Goal: Task Accomplishment & Management: Use online tool/utility

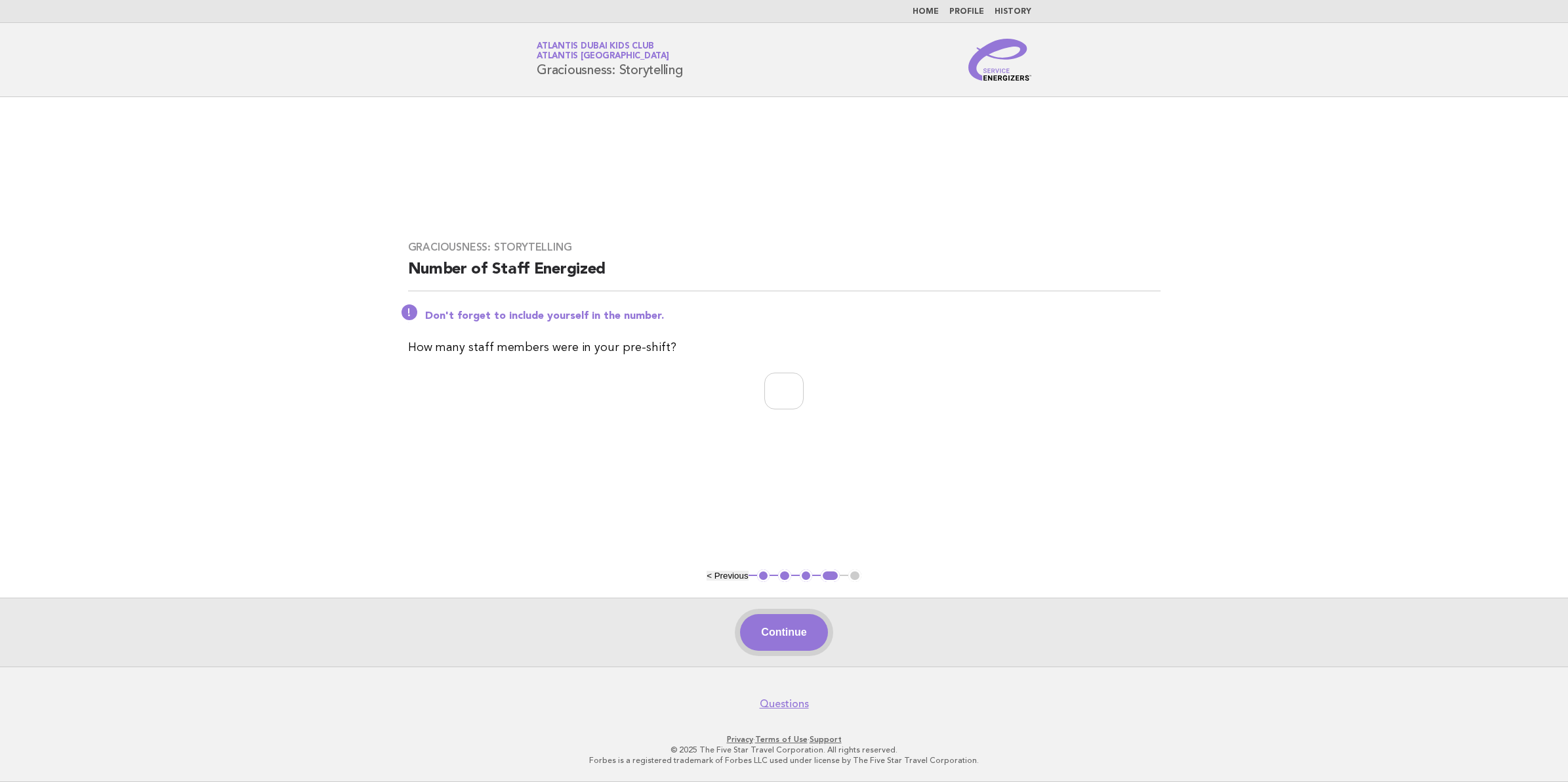
type input "**"
click at [783, 642] on button "Continue" at bounding box center [784, 633] width 87 height 37
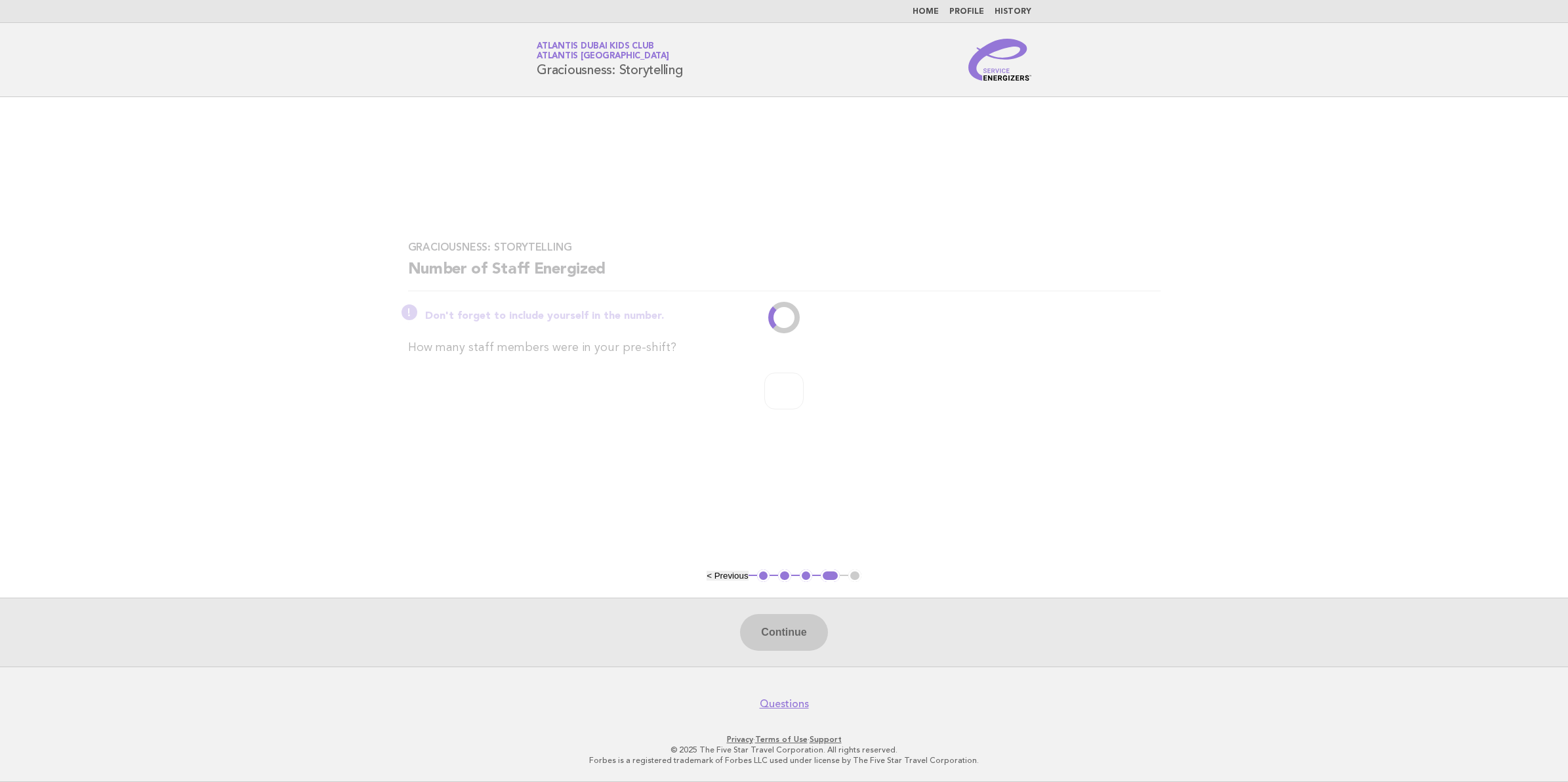
drag, startPoint x: 608, startPoint y: 611, endPoint x: 604, endPoint y: 604, distance: 8.1
click at [608, 609] on div "Continue" at bounding box center [784, 632] width 1568 height 68
click at [635, 512] on main "Graciousness: Storytelling Number of Staff Energized Don't forget to include yo…" at bounding box center [784, 381] width 1568 height 570
click at [962, 437] on div "Graciousness: Storytelling Number of Staff Energized Don't forget to include yo…" at bounding box center [784, 333] width 784 height 216
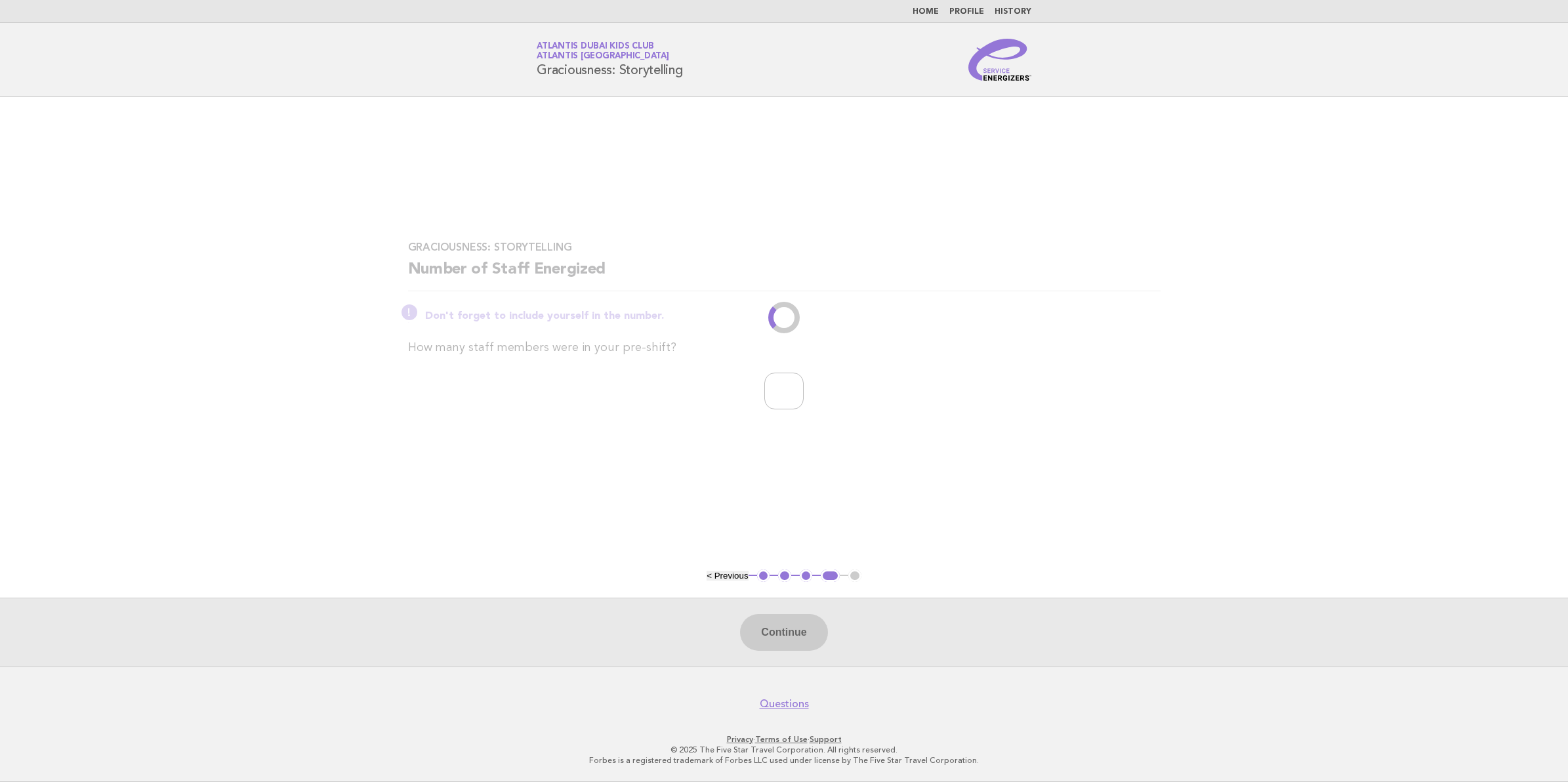
click at [962, 437] on div "Graciousness: Storytelling Number of Staff Energized Don't forget to include yo…" at bounding box center [784, 333] width 784 height 216
click at [961, 437] on div "Graciousness: Storytelling Number of Staff Energized Don't forget to include yo…" at bounding box center [784, 333] width 784 height 216
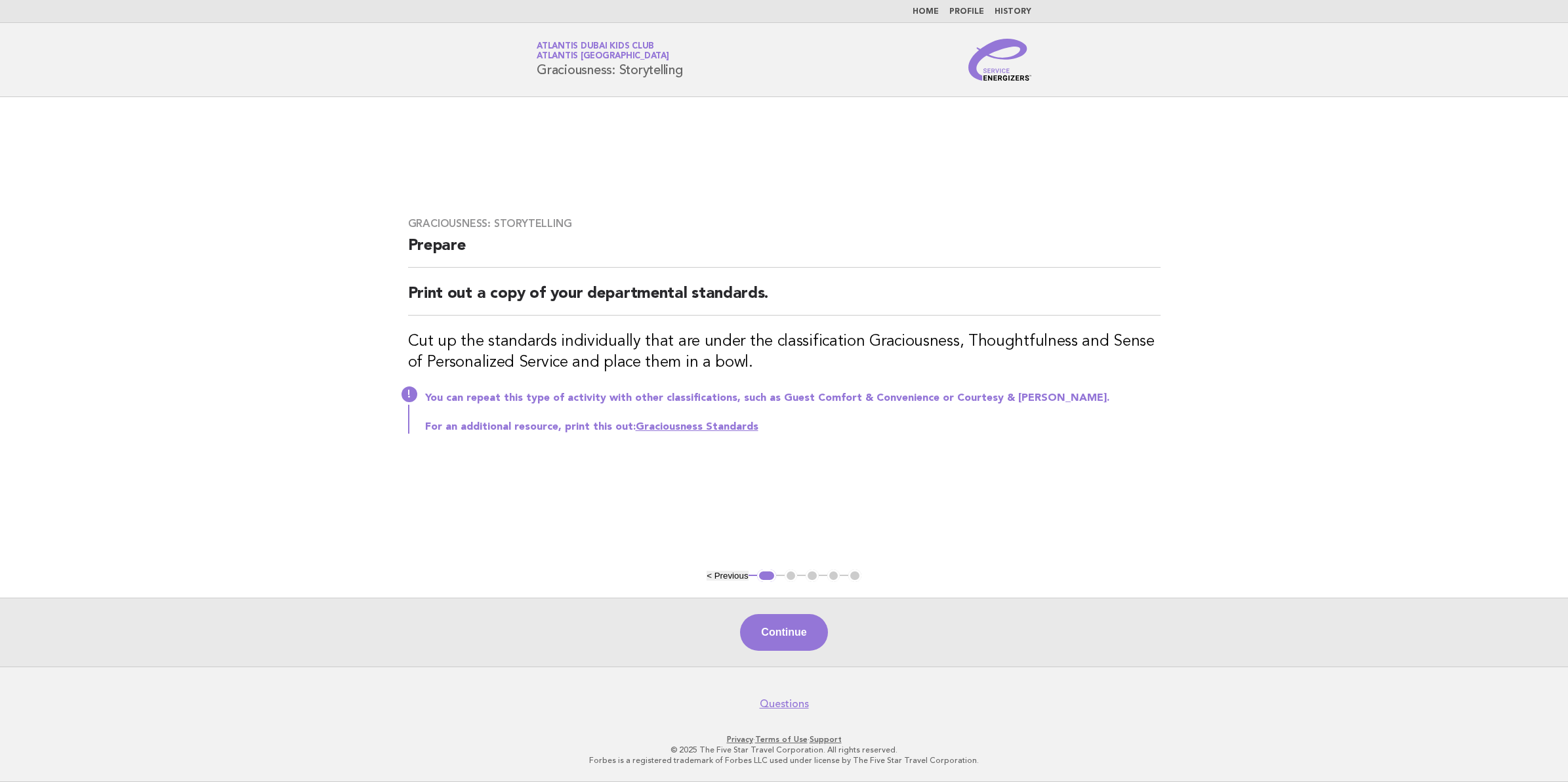
click at [787, 605] on div "Continue" at bounding box center [784, 632] width 1568 height 68
click at [785, 627] on button "Continue" at bounding box center [784, 633] width 87 height 37
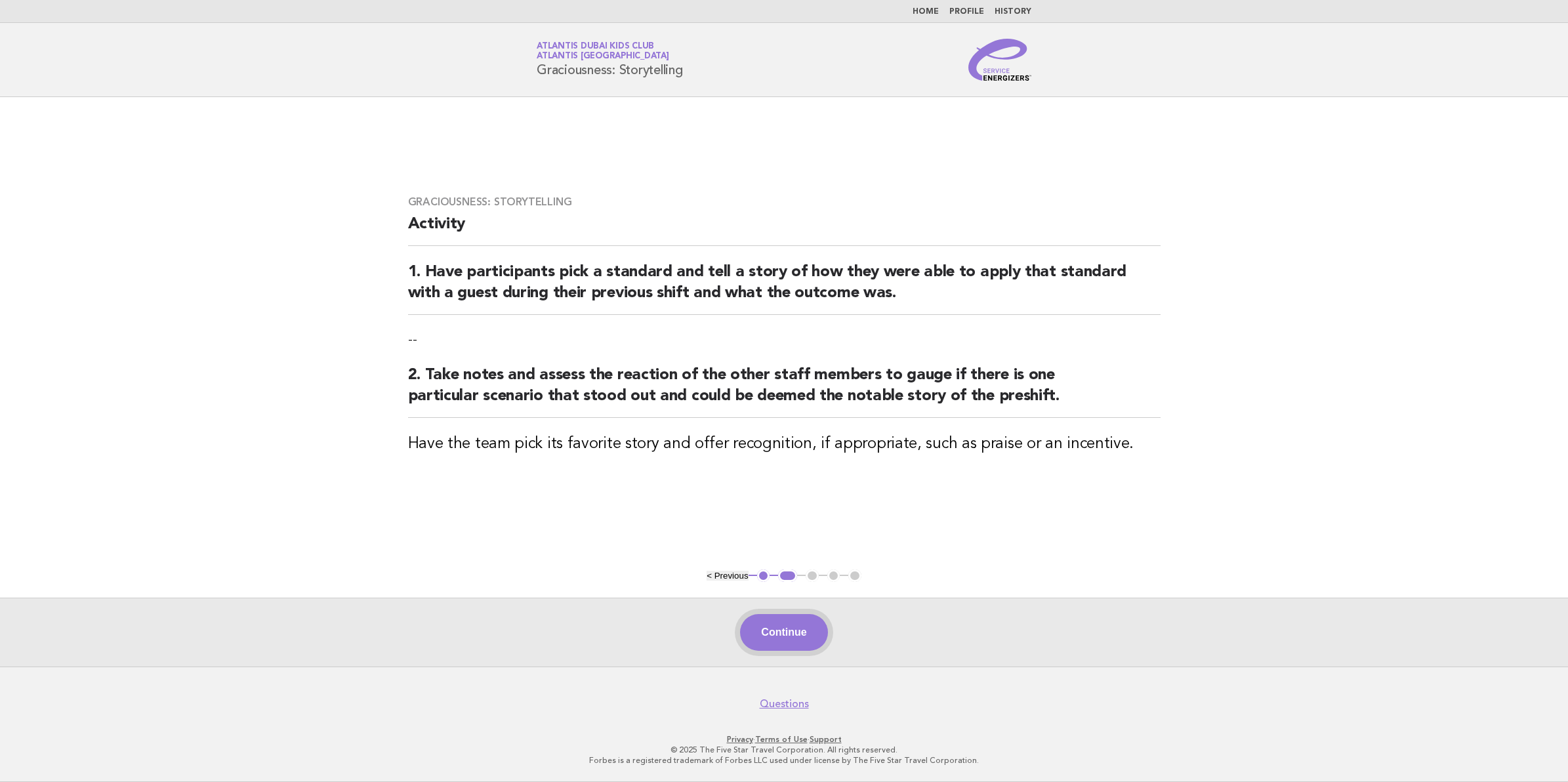
click at [777, 651] on button "Continue" at bounding box center [784, 633] width 87 height 37
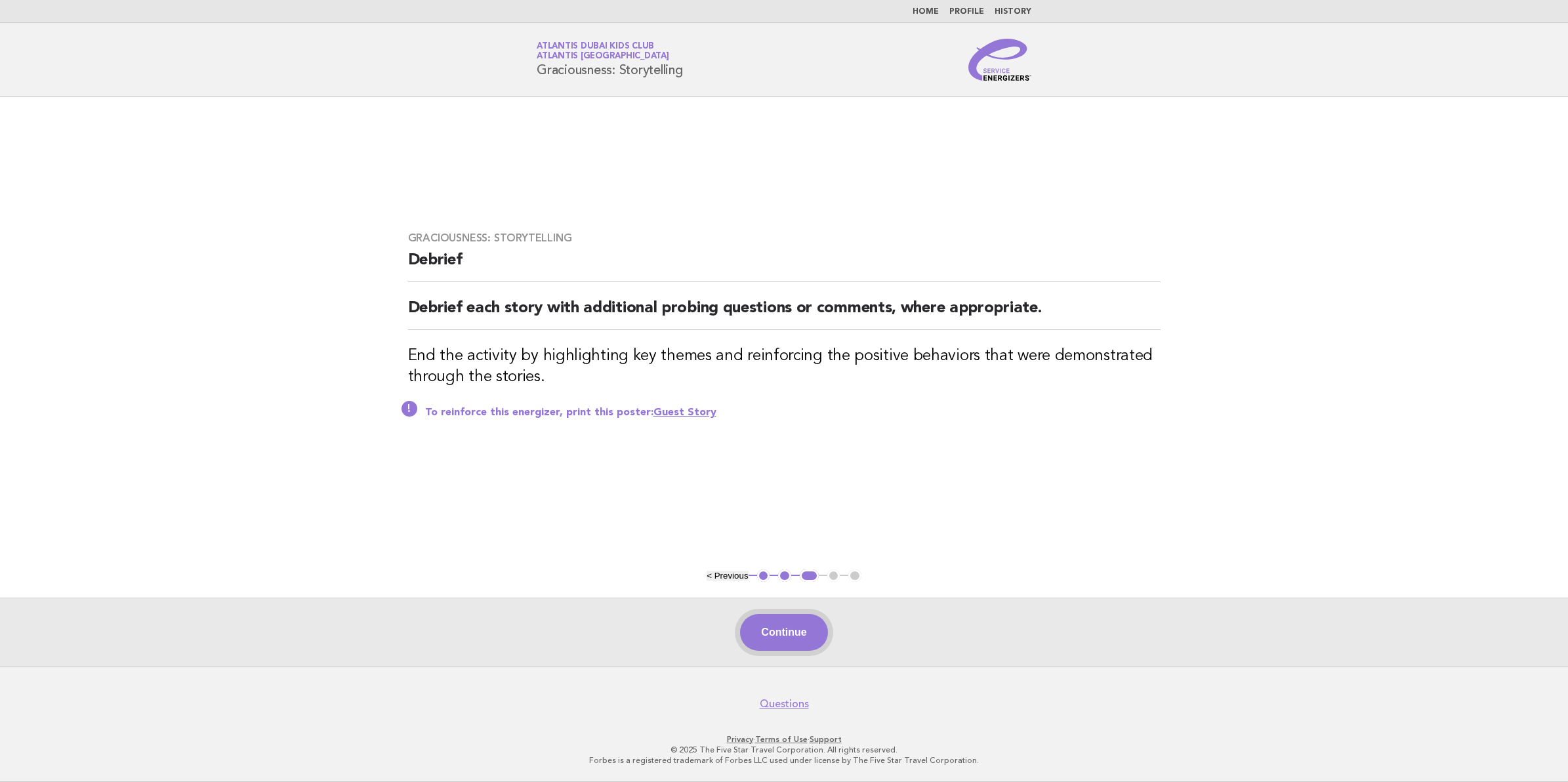
click at [781, 640] on button "Continue" at bounding box center [784, 633] width 87 height 37
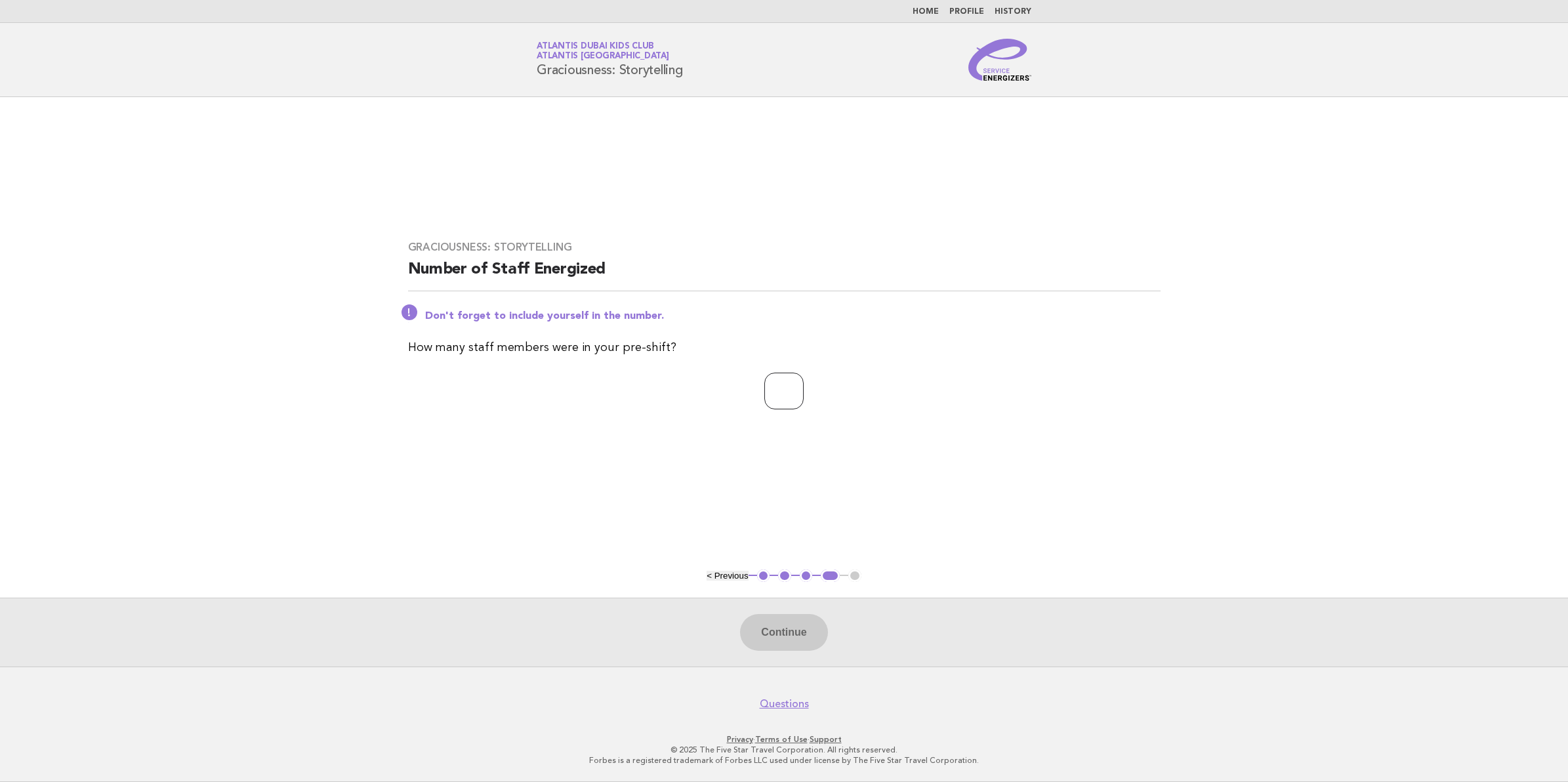
click at [784, 388] on input "number" at bounding box center [784, 391] width 39 height 37
type input "**"
click at [803, 640] on button "Continue" at bounding box center [784, 633] width 87 height 37
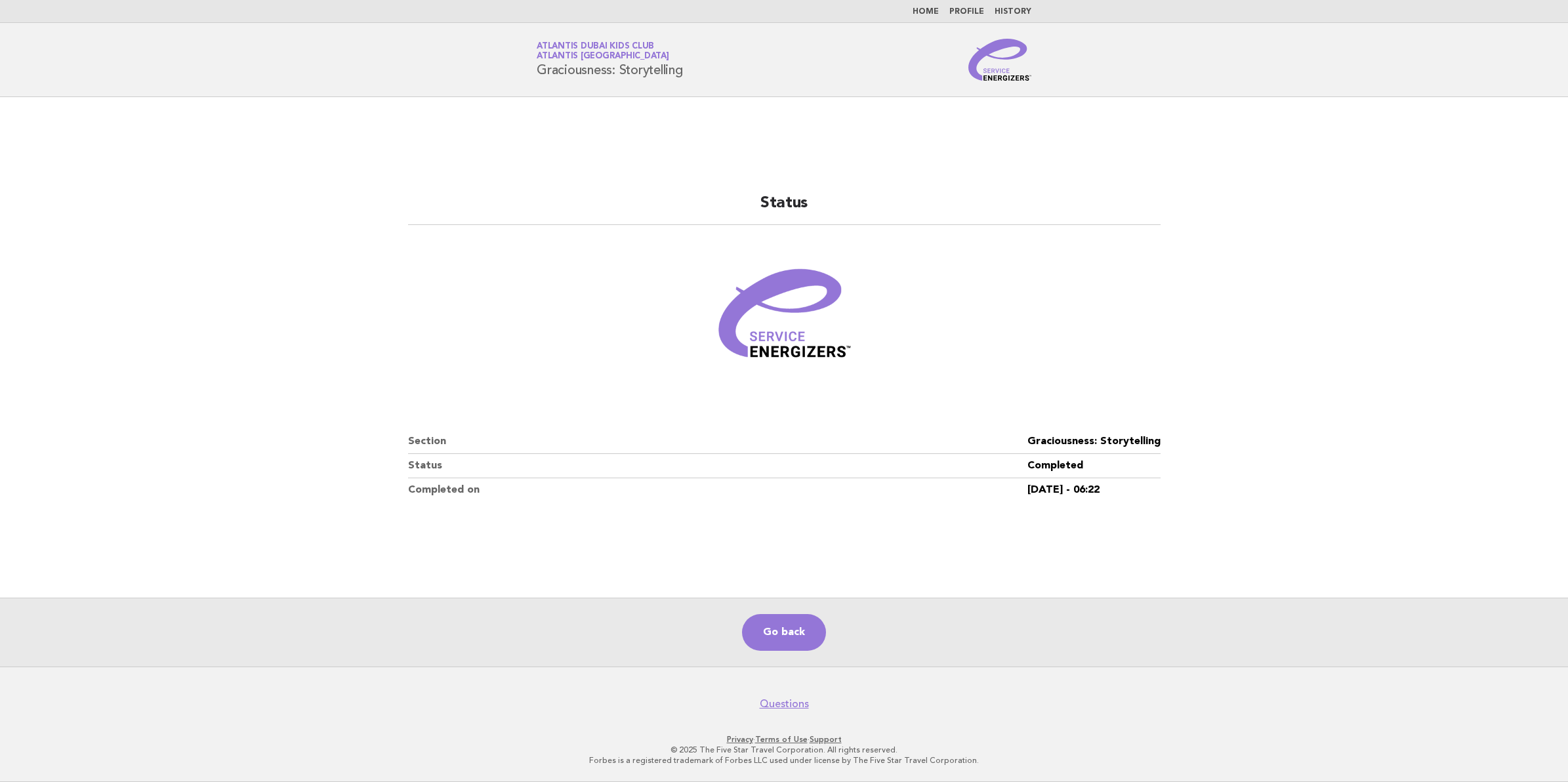
drag, startPoint x: 335, startPoint y: 295, endPoint x: 309, endPoint y: 246, distance: 55.5
click at [335, 294] on main "Status Section Graciousness: Storytelling Status Completed Completed on [DATE] …" at bounding box center [784, 381] width 1568 height 570
